Goal: Error: Submit feedback/report problem

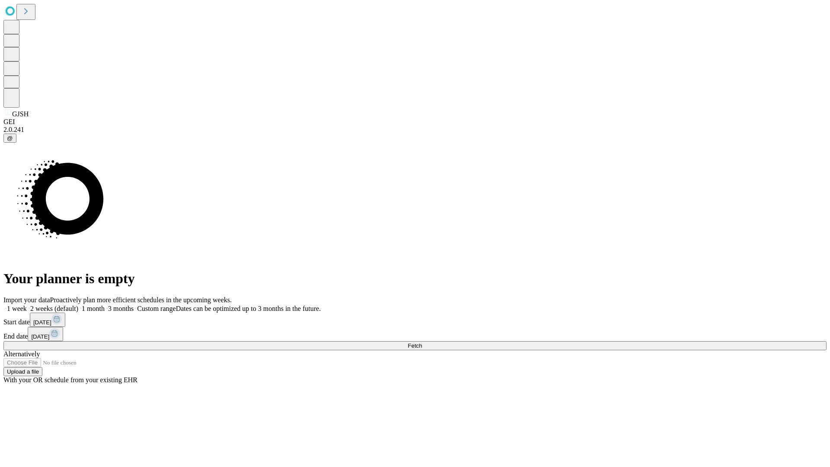
click at [422, 343] on span "Fetch" at bounding box center [415, 346] width 14 height 6
